Goal: Task Accomplishment & Management: Manage account settings

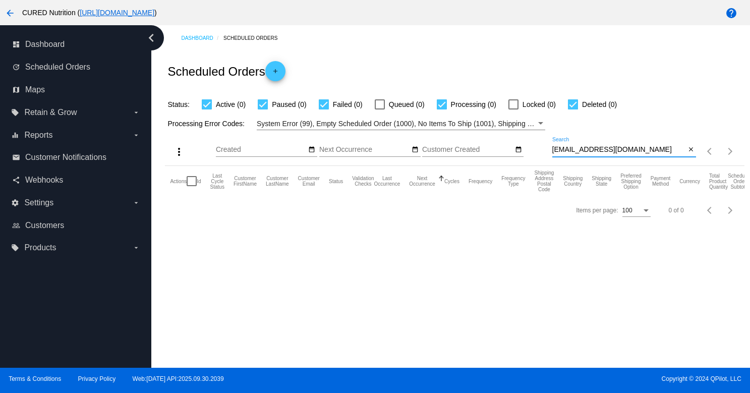
click at [582, 152] on input "[EMAIL_ADDRESS][DOMAIN_NAME]" at bounding box center [619, 150] width 134 height 8
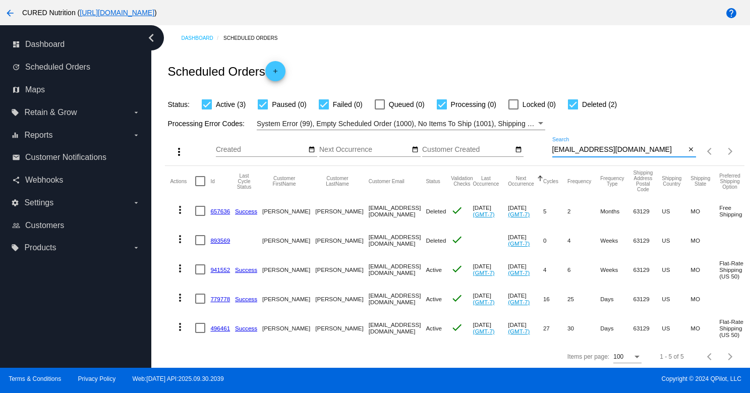
click at [591, 151] on input "[EMAIL_ADDRESS][DOMAIN_NAME]" at bounding box center [619, 150] width 134 height 8
click at [590, 151] on input "[EMAIL_ADDRESS][DOMAIN_NAME]" at bounding box center [619, 150] width 134 height 8
type input "[EMAIL_ADDRESS][DOMAIN_NAME]"
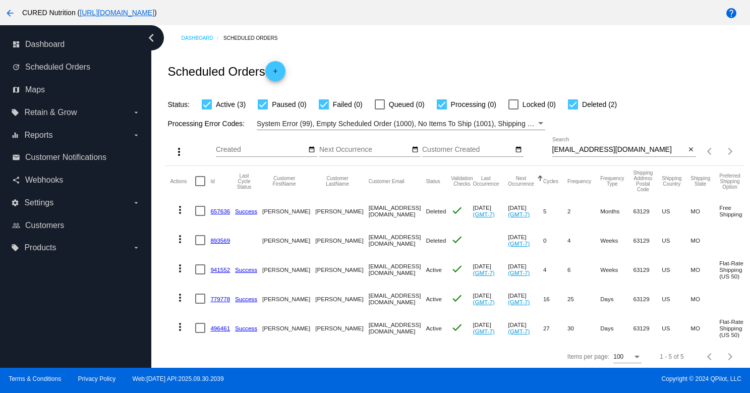
click at [222, 270] on link "941552" at bounding box center [220, 269] width 20 height 7
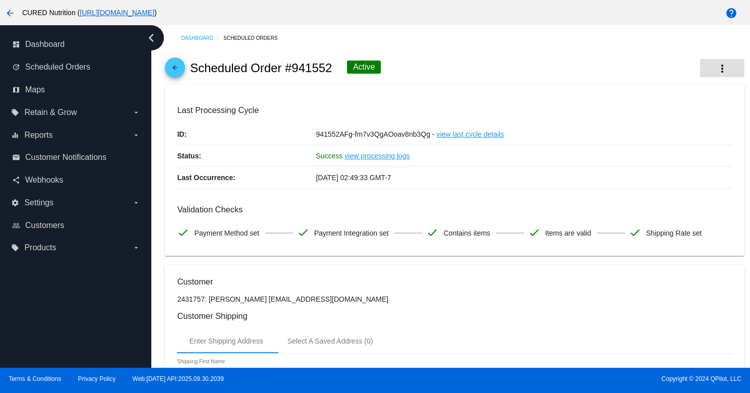
click at [710, 71] on button "more_vert" at bounding box center [722, 68] width 44 height 18
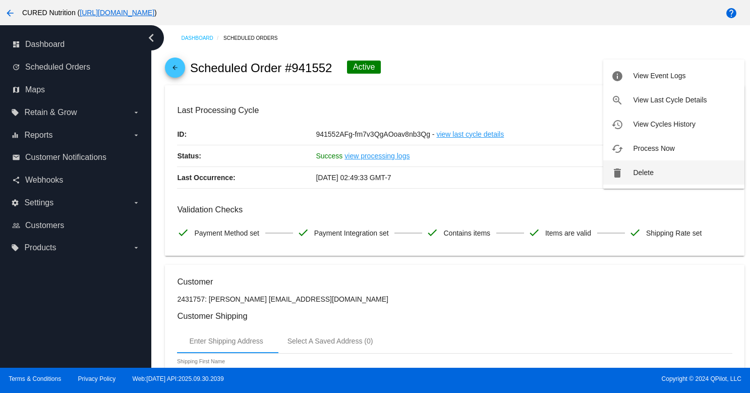
click at [637, 170] on span "Delete" at bounding box center [643, 172] width 20 height 8
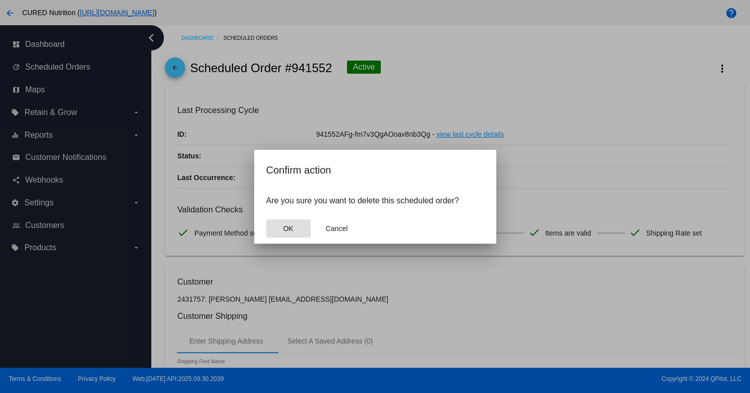
click at [292, 223] on button "OK" at bounding box center [288, 228] width 44 height 18
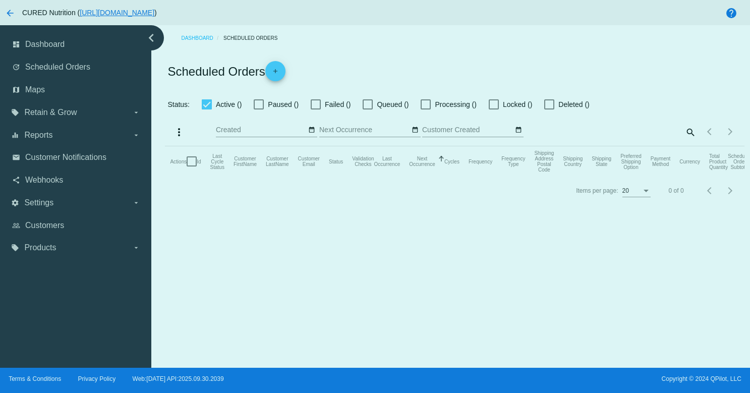
checkbox input "true"
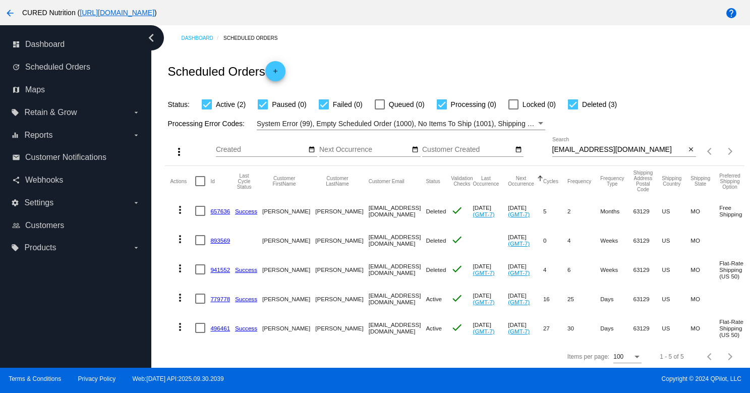
click at [216, 300] on link "779778" at bounding box center [220, 299] width 20 height 7
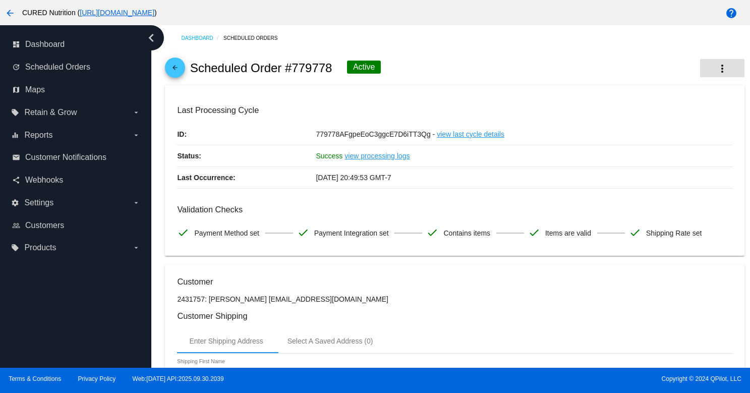
click at [725, 67] on mat-icon "more_vert" at bounding box center [722, 69] width 12 height 12
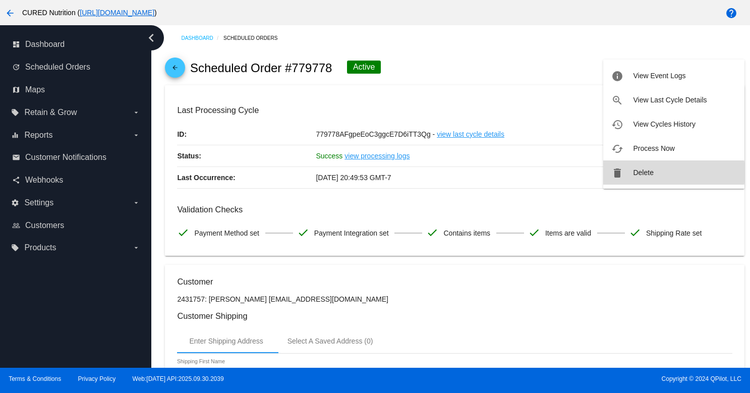
click at [653, 172] on button "delete Delete" at bounding box center [673, 172] width 141 height 24
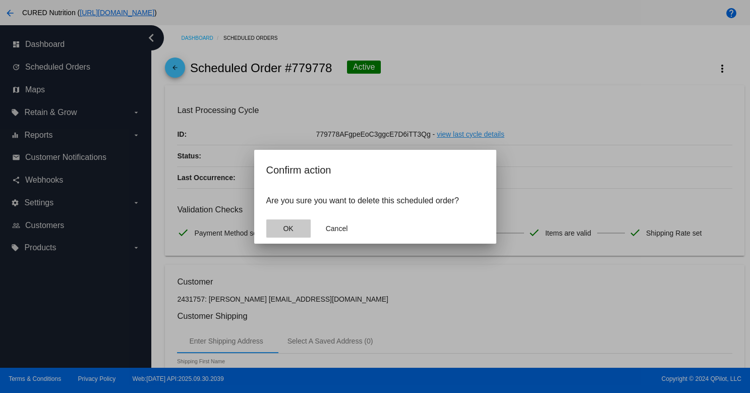
click at [294, 227] on button "OK" at bounding box center [288, 228] width 44 height 18
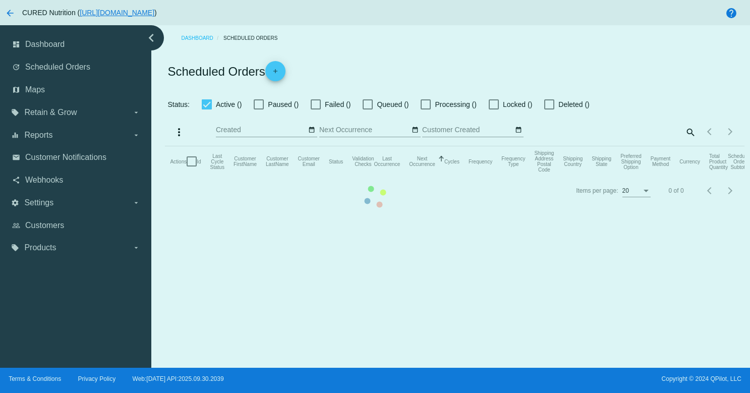
checkbox input "true"
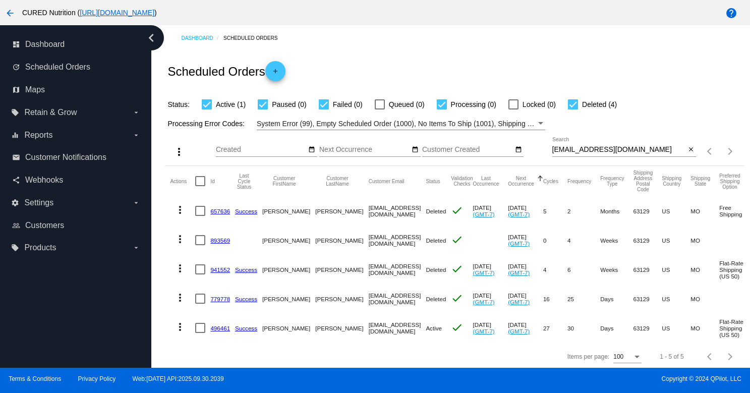
click at [217, 327] on link "496461" at bounding box center [220, 328] width 20 height 7
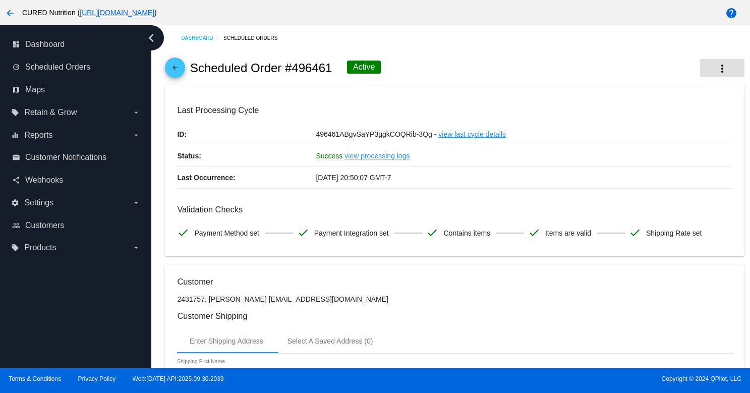
click at [724, 68] on mat-icon "more_vert" at bounding box center [722, 69] width 12 height 12
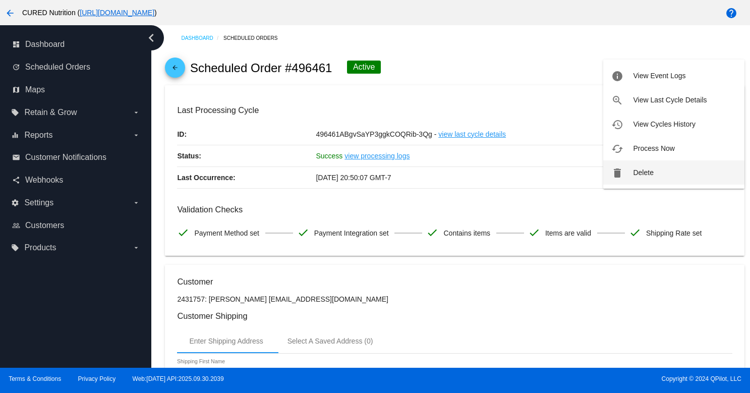
click at [643, 179] on button "delete Delete" at bounding box center [673, 172] width 141 height 24
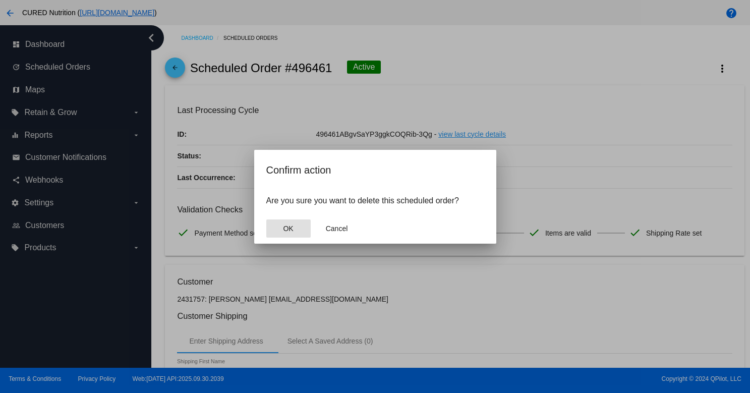
click at [293, 225] on button "OK" at bounding box center [288, 228] width 44 height 18
